Goal: Contribute content: Add original content to the website for others to see

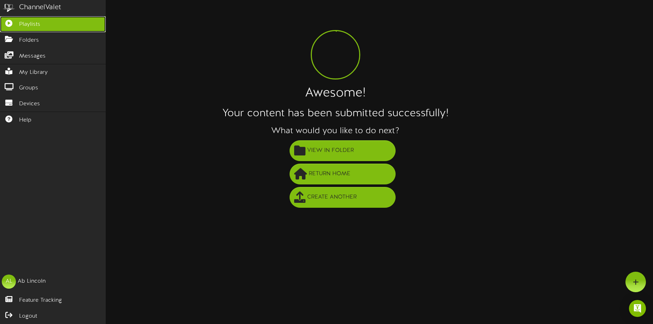
click at [24, 23] on span "Playlists" at bounding box center [29, 25] width 21 height 8
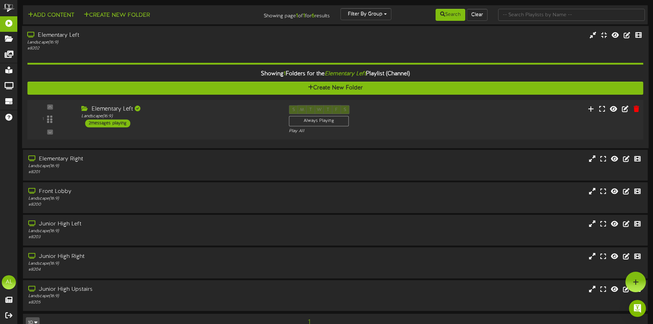
click at [195, 106] on div "Elementary Left" at bounding box center [179, 109] width 197 height 8
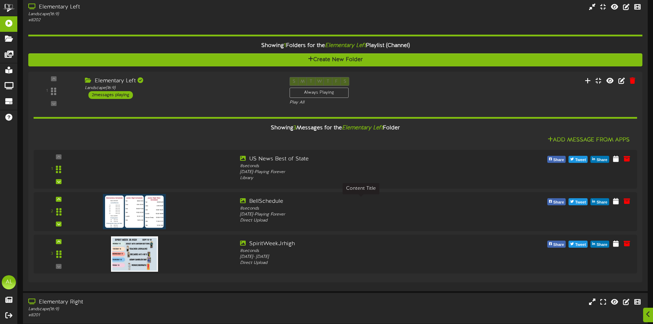
scroll to position [30, 0]
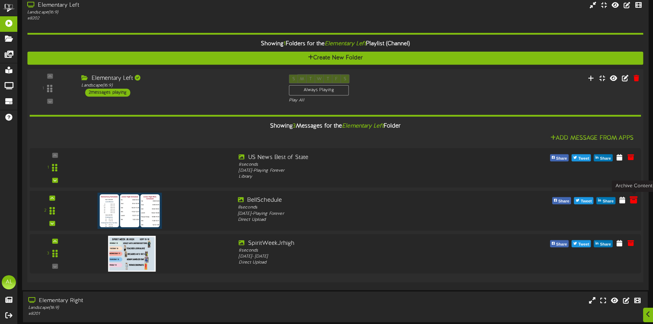
click at [635, 201] on icon at bounding box center [634, 200] width 8 height 8
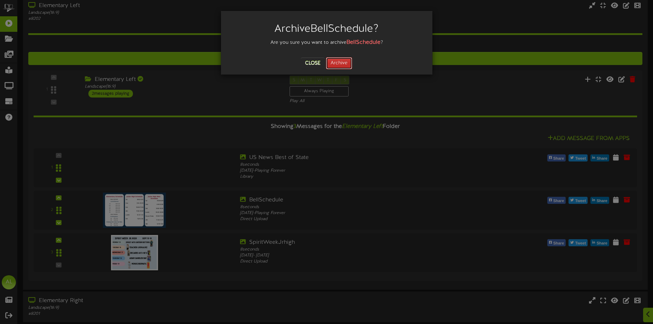
click at [335, 65] on button "Archive" at bounding box center [339, 63] width 26 height 12
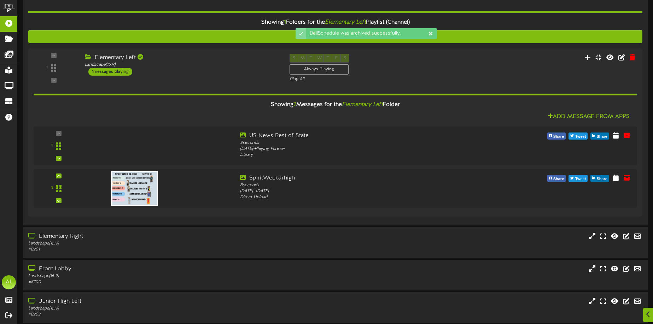
scroll to position [76, 0]
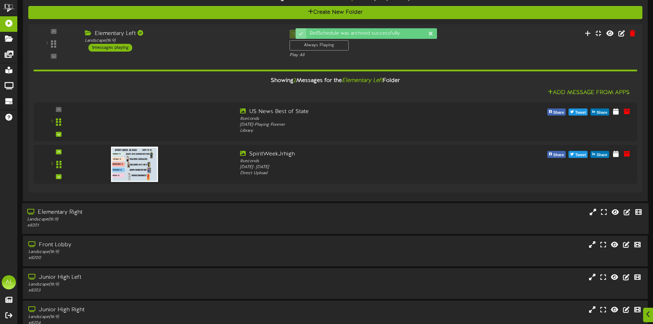
click at [328, 214] on div "Elementary Right Landscape ( 16:9 ) # 8201" at bounding box center [335, 219] width 627 height 20
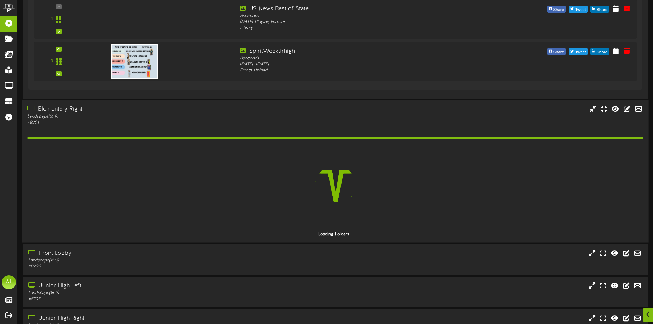
scroll to position [178, 0]
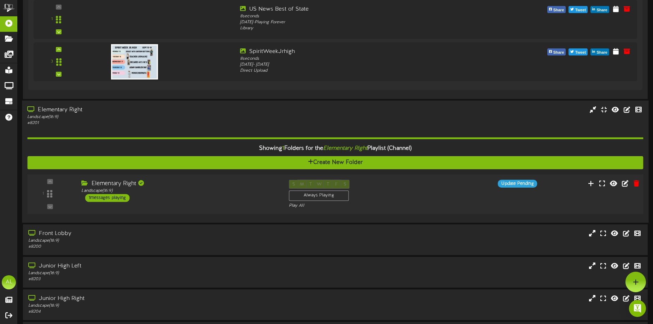
click at [392, 189] on div "S M T W T F S Always Playing Play All" at bounding box center [362, 194] width 156 height 29
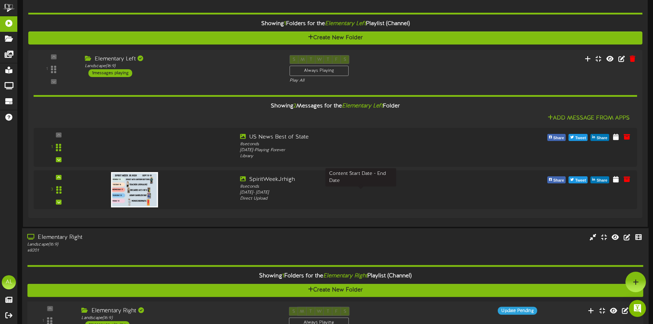
scroll to position [0, 0]
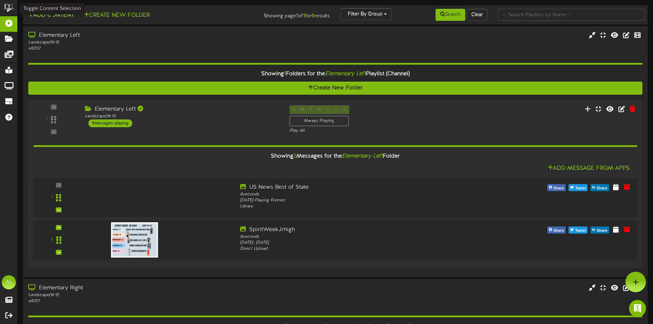
click at [61, 16] on button "Add Content" at bounding box center [51, 15] width 51 height 9
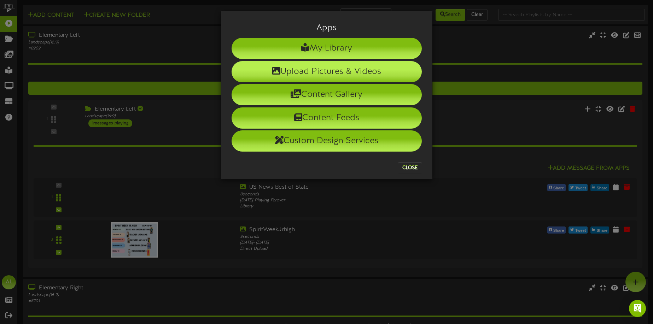
click at [298, 73] on li "Upload Pictures & Videos" at bounding box center [327, 71] width 190 height 21
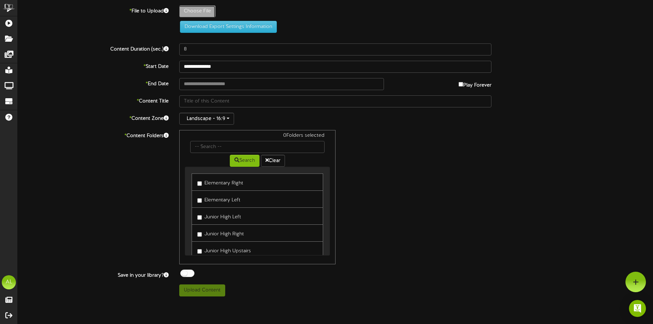
type input "**********"
type input "BellSchedule-1"
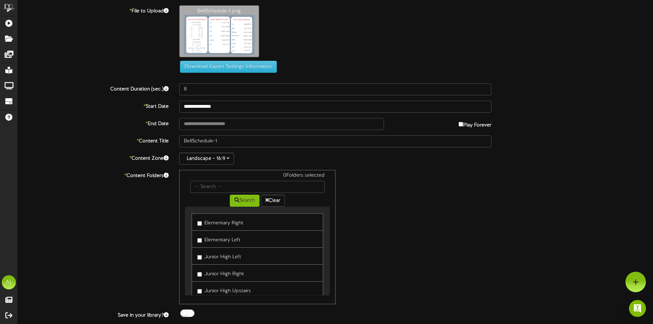
click at [198, 226] on label "Elementary Right" at bounding box center [220, 223] width 46 height 10
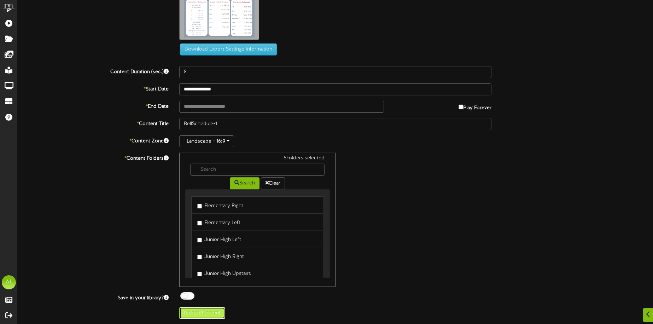
click at [195, 317] on button "Upload Content" at bounding box center [202, 313] width 46 height 12
type input "**********"
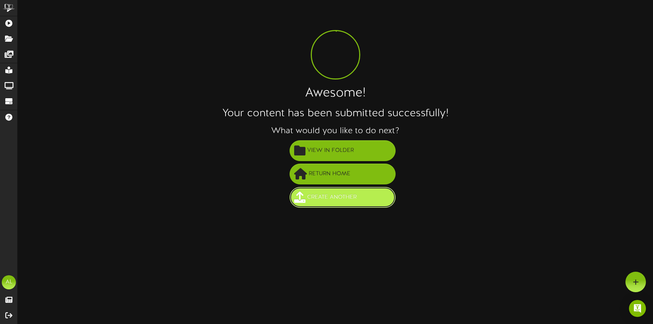
click at [336, 192] on span "Create Another" at bounding box center [332, 198] width 53 height 12
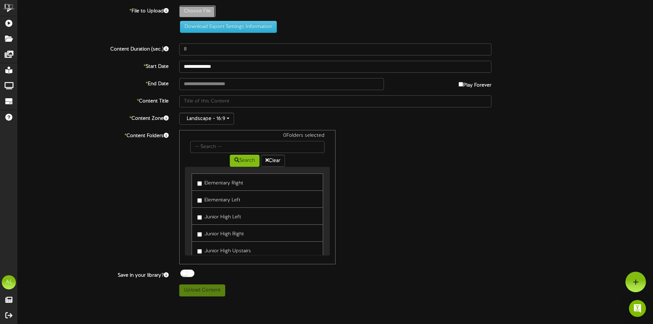
type input "**********"
type input "BellSchedule"
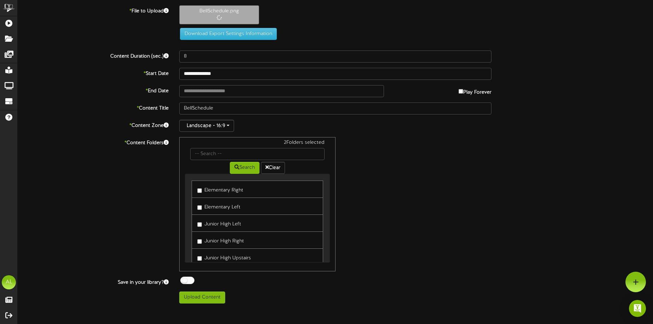
click at [200, 227] on label "Junior High Left" at bounding box center [219, 224] width 44 height 10
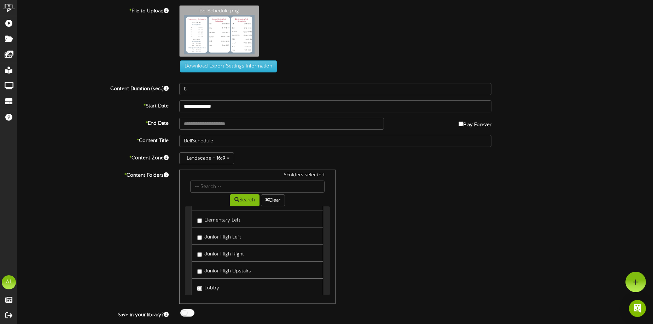
scroll to position [17, 0]
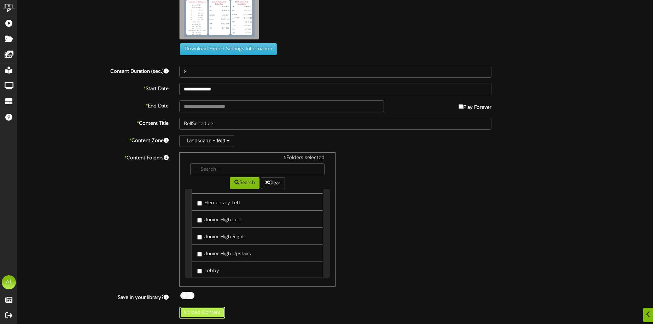
click at [196, 314] on button "Upload Content" at bounding box center [202, 313] width 46 height 12
type input "**********"
